Goal: Task Accomplishment & Management: Use online tool/utility

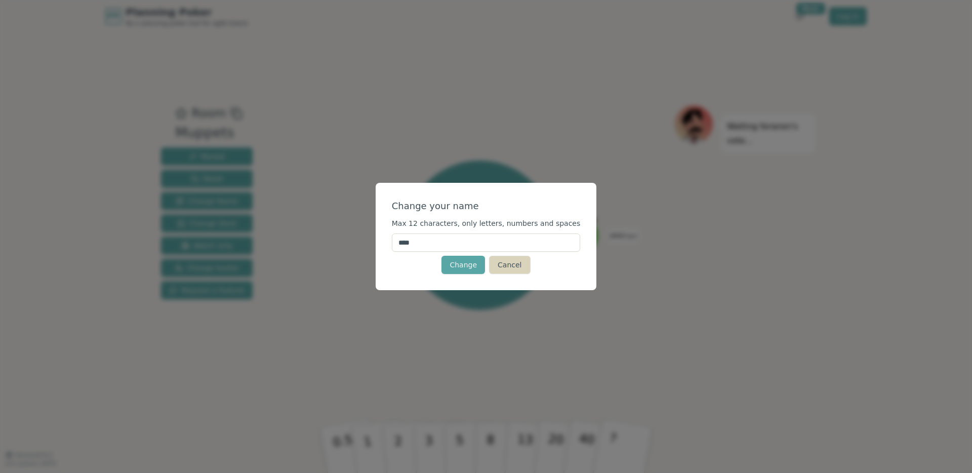
click at [514, 267] on button "Cancel" at bounding box center [509, 265] width 41 height 18
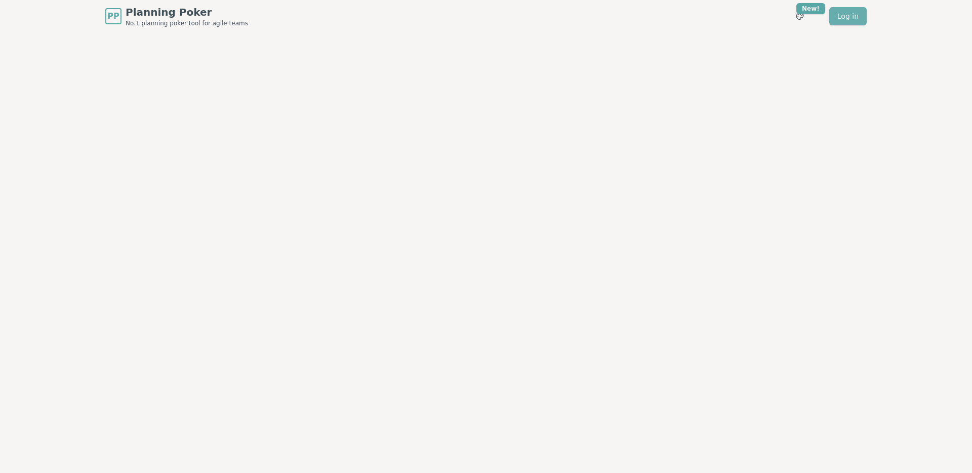
click at [851, 15] on link "Log in" at bounding box center [847, 16] width 37 height 18
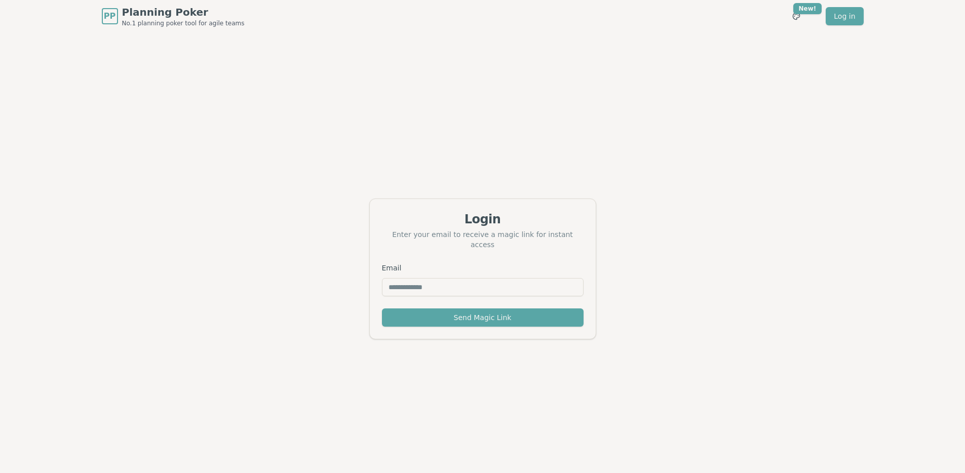
click at [481, 284] on input "Email" at bounding box center [483, 287] width 202 height 18
type input "**********"
click at [472, 315] on button "Send Magic Link" at bounding box center [483, 317] width 202 height 18
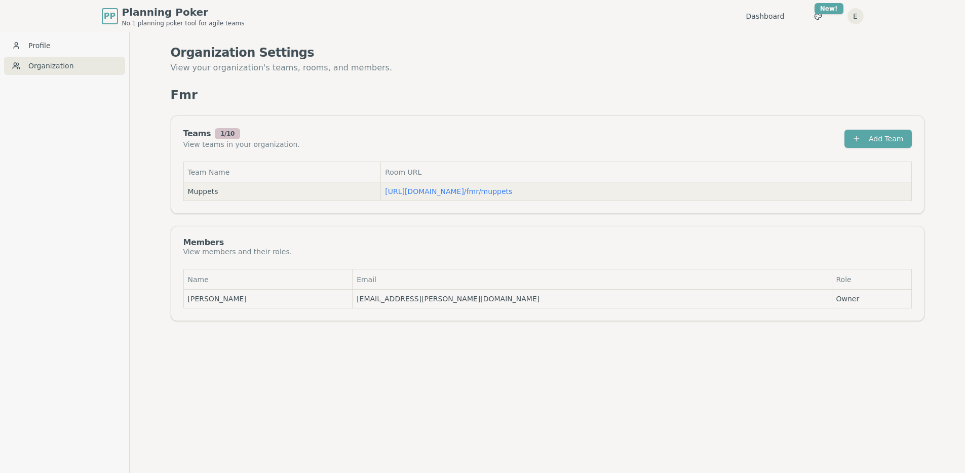
click at [455, 196] on td "https://planning-poker.com / fmr/muppets" at bounding box center [646, 191] width 530 height 19
click at [453, 193] on link "https://planning-poker.com / fmr/muppets" at bounding box center [448, 191] width 127 height 8
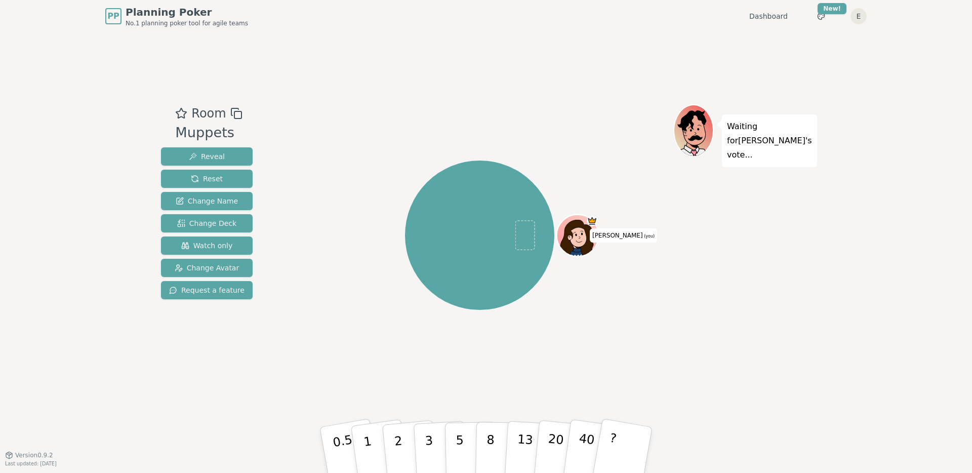
click at [302, 66] on div "Room Muppets Reveal Reset Change Name Change Deck Watch only Change Avatar Requ…" at bounding box center [486, 243] width 658 height 422
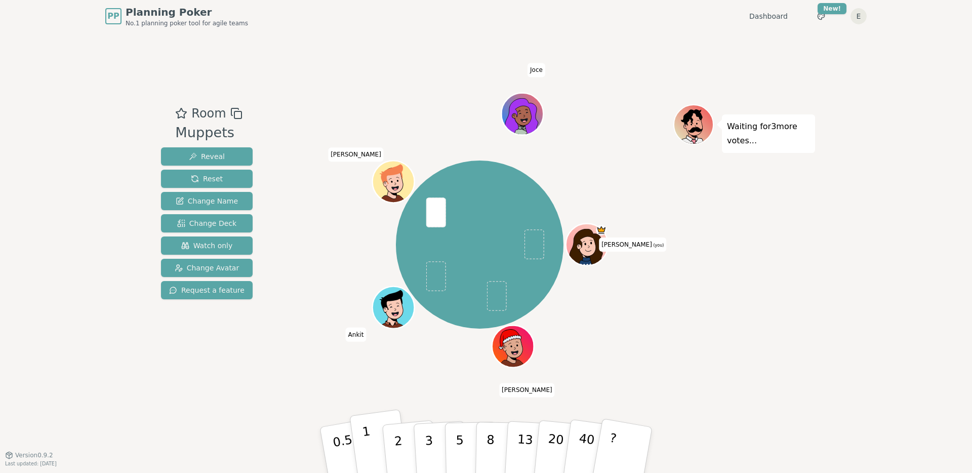
click at [369, 441] on button "1" at bounding box center [379, 450] width 60 height 82
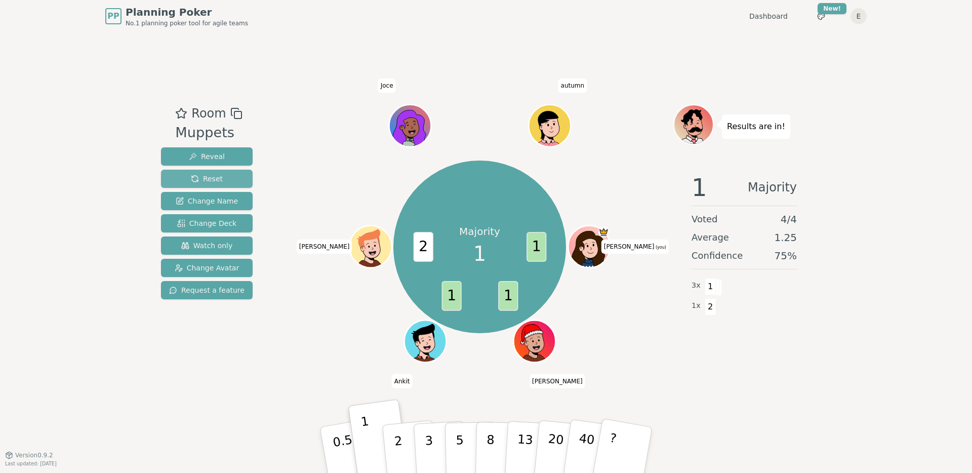
click at [217, 182] on span "Reset" at bounding box center [207, 179] width 32 height 10
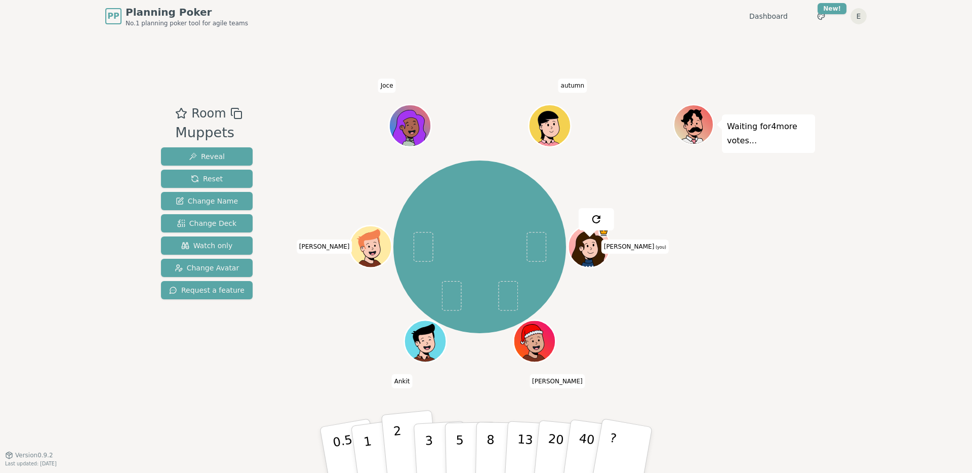
click at [396, 447] on p "2" at bounding box center [399, 451] width 13 height 55
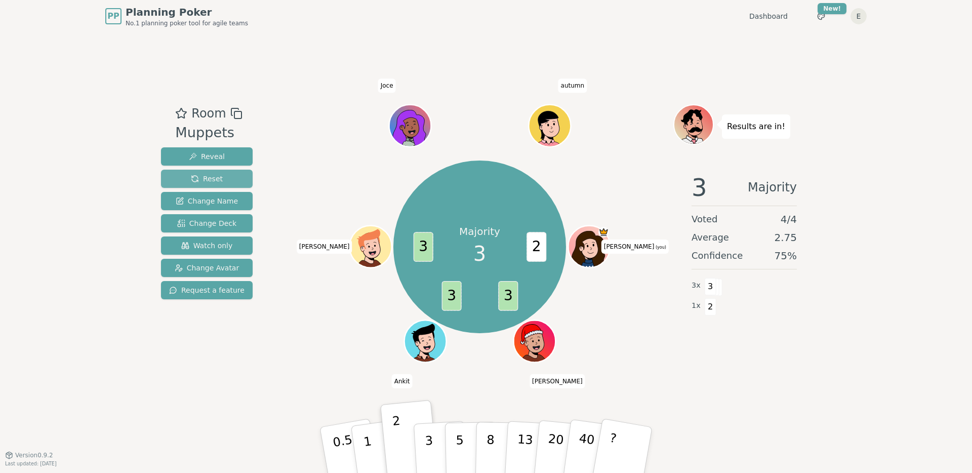
click at [234, 177] on button "Reset" at bounding box center [207, 179] width 92 height 18
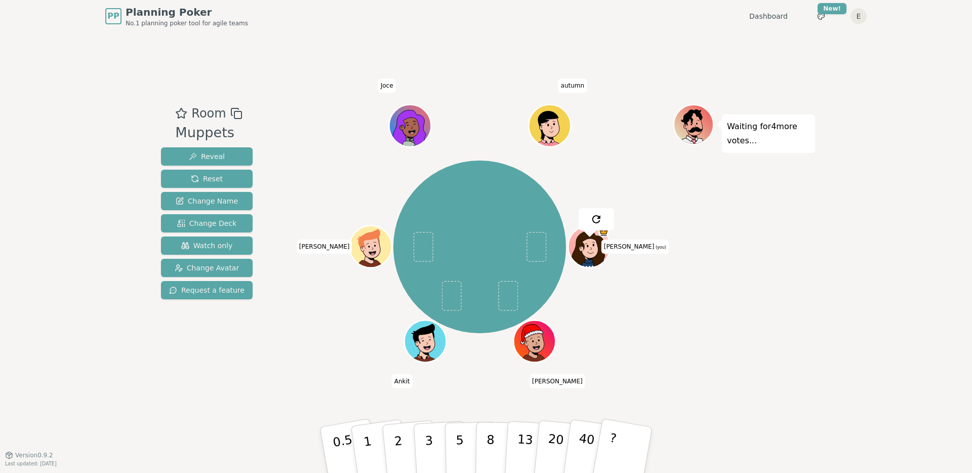
click at [312, 98] on div "Room Muppets Reveal Reset Change Name Change Deck Watch only Change Avatar Requ…" at bounding box center [486, 243] width 658 height 422
click at [364, 455] on button "1" at bounding box center [379, 450] width 60 height 82
click at [210, 174] on span "Reset" at bounding box center [207, 179] width 32 height 10
click at [462, 46] on div "Room Muppets Reveal Reset Change Name Change Deck Watch only Change Avatar Requ…" at bounding box center [486, 243] width 658 height 422
click at [443, 438] on button "3" at bounding box center [440, 450] width 55 height 79
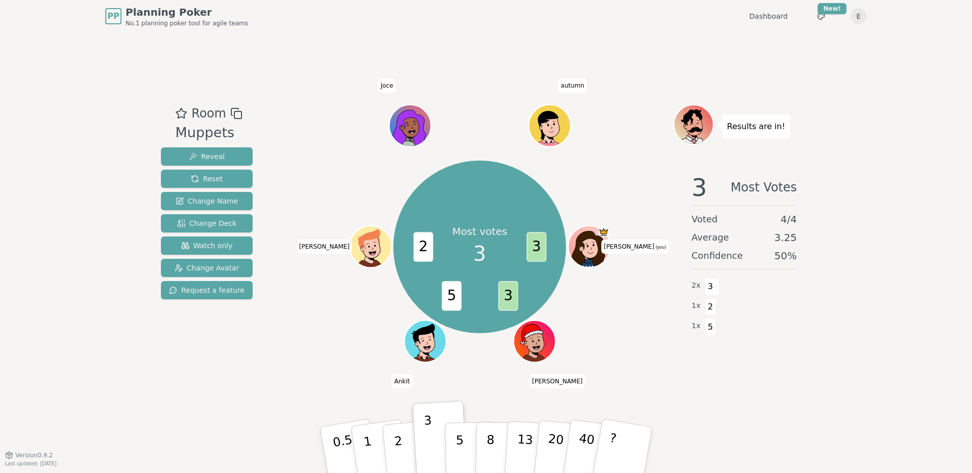
click at [279, 357] on div "Room Muppets Reveal Reset Change Name Change Deck Watch only Change Avatar Requ…" at bounding box center [486, 243] width 658 height 279
